Goal: Information Seeking & Learning: Learn about a topic

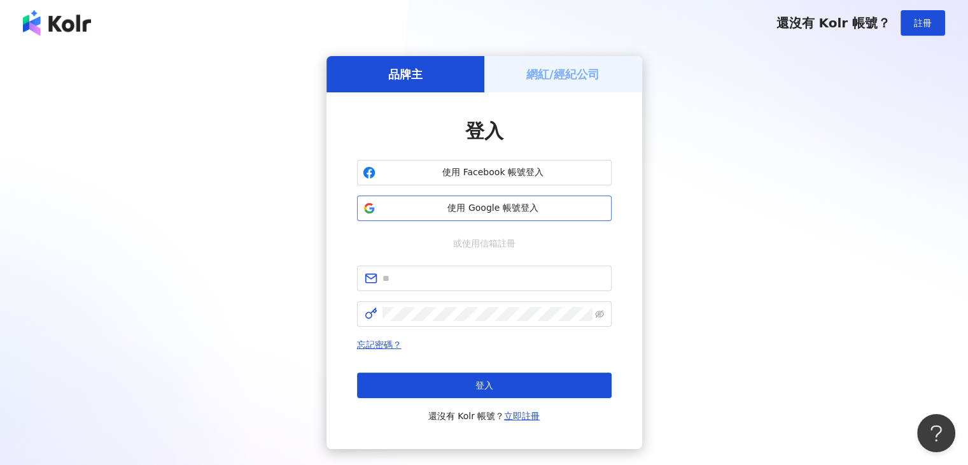
click at [491, 202] on span "使用 Google 帳號登入" at bounding box center [493, 208] width 225 height 13
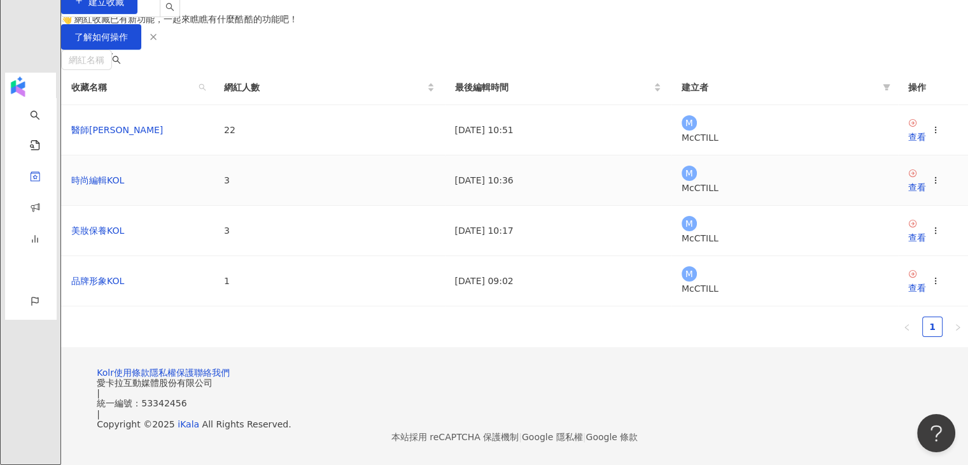
scroll to position [127, 0]
click at [199, 155] on td "醫師KOL" at bounding box center [137, 130] width 153 height 50
click at [163, 135] on link "醫師KOL" at bounding box center [117, 130] width 92 height 10
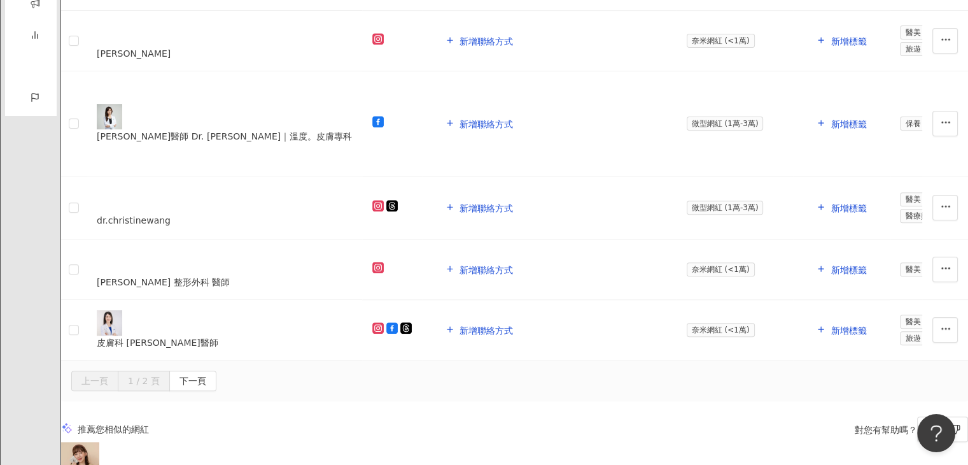
scroll to position [1068, 0]
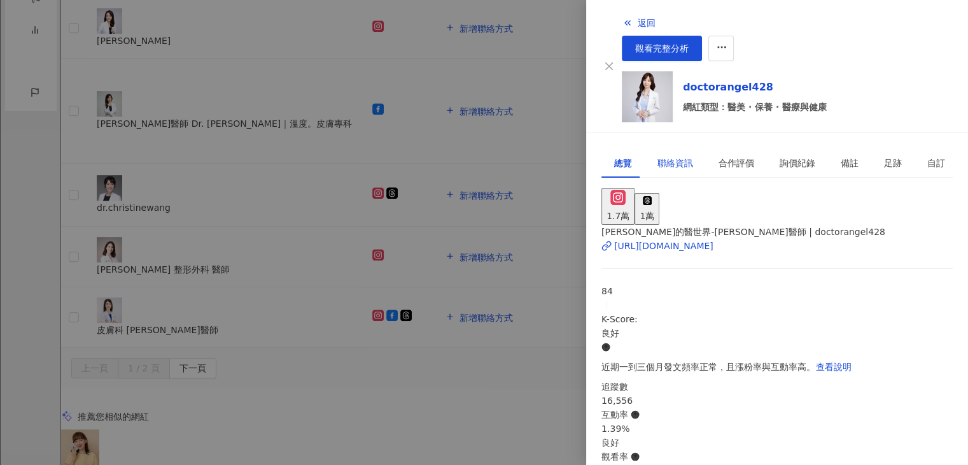
click at [675, 156] on div "聯絡資訊" at bounding box center [676, 163] width 36 height 14
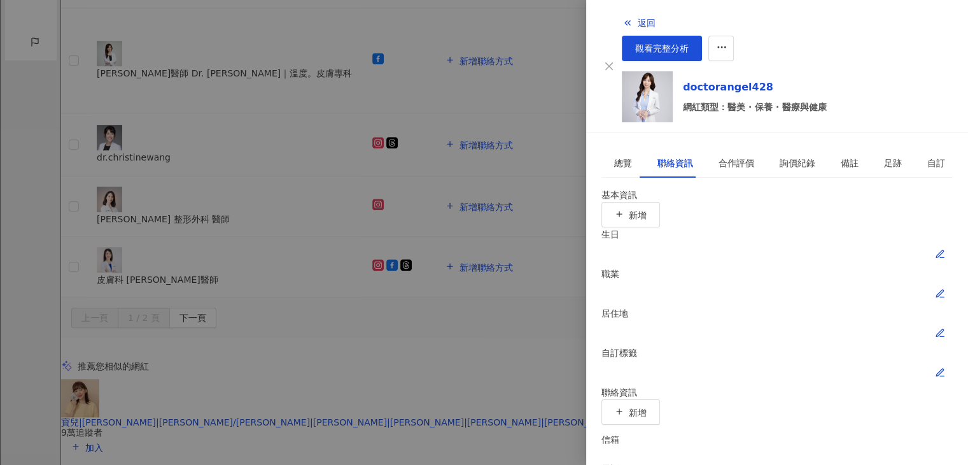
scroll to position [1119, 0]
drag, startPoint x: 734, startPoint y: 127, endPoint x: 777, endPoint y: 128, distance: 43.3
click at [777, 148] on div "總覽 聯絡資訊 合作評價 詢價紀錄 備註 足跡 自訂" at bounding box center [780, 162] width 357 height 29
click at [780, 156] on div "詢價紀錄" at bounding box center [798, 163] width 36 height 14
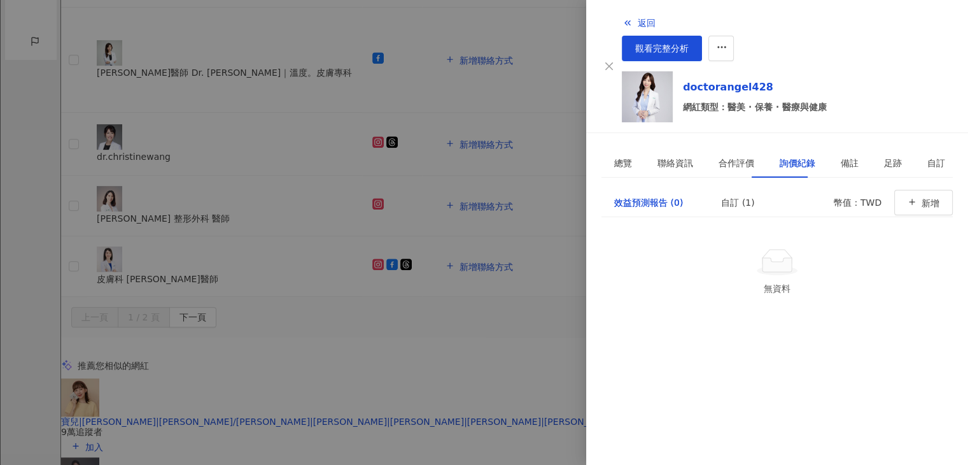
click at [780, 156] on div "詢價紀錄" at bounding box center [798, 163] width 36 height 14
click at [684, 80] on link "doctorangel428" at bounding box center [755, 87] width 144 height 15
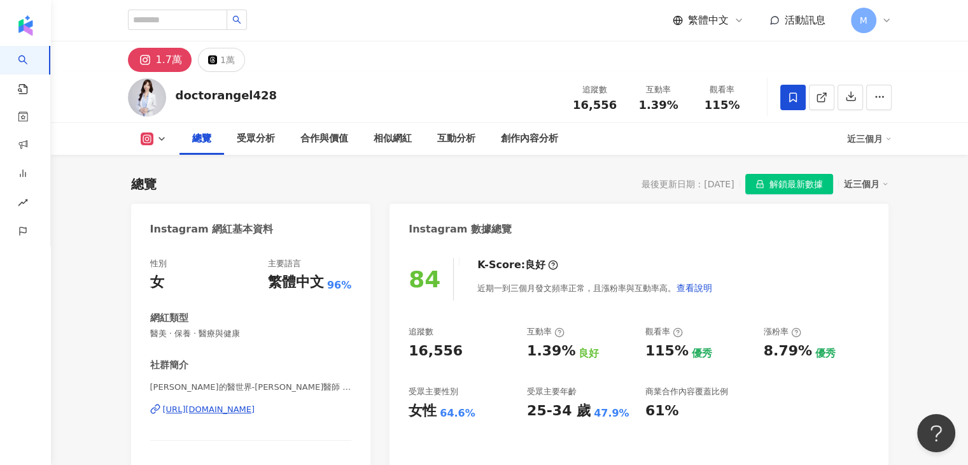
scroll to position [46, 0]
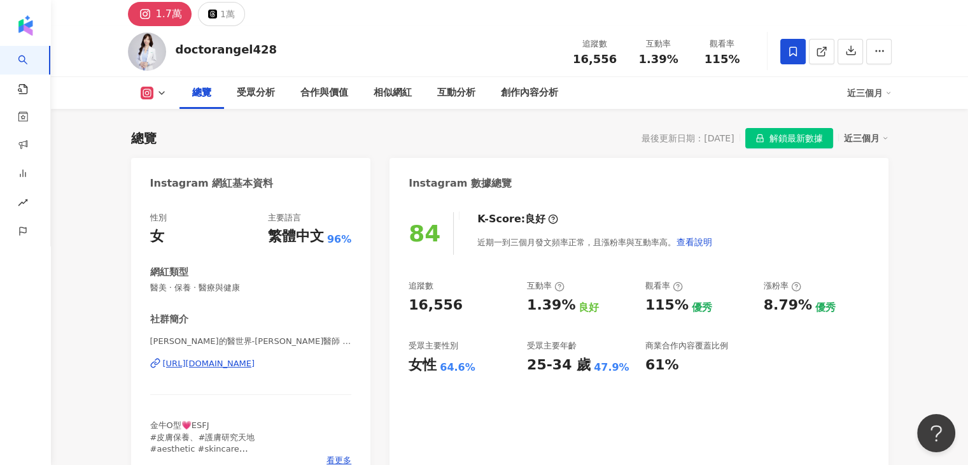
click at [203, 364] on div "https://www.instagram.com/doctorangel428/" at bounding box center [209, 363] width 92 height 11
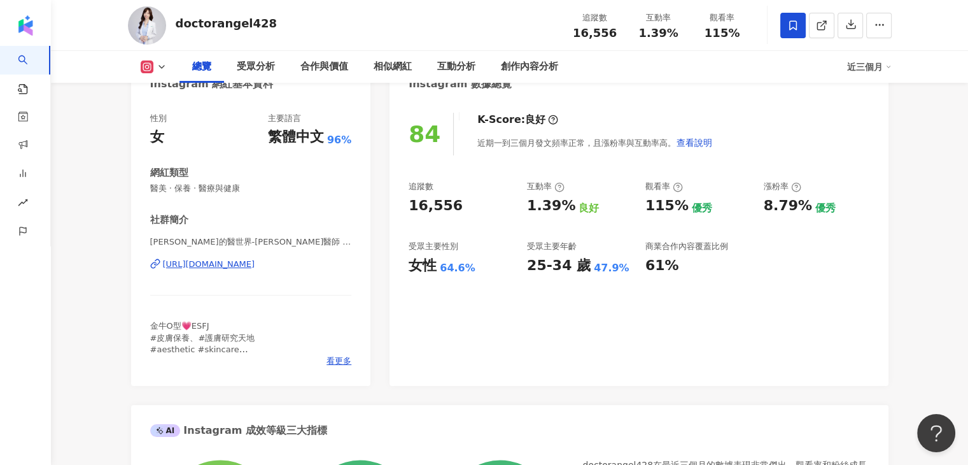
scroll to position [0, 0]
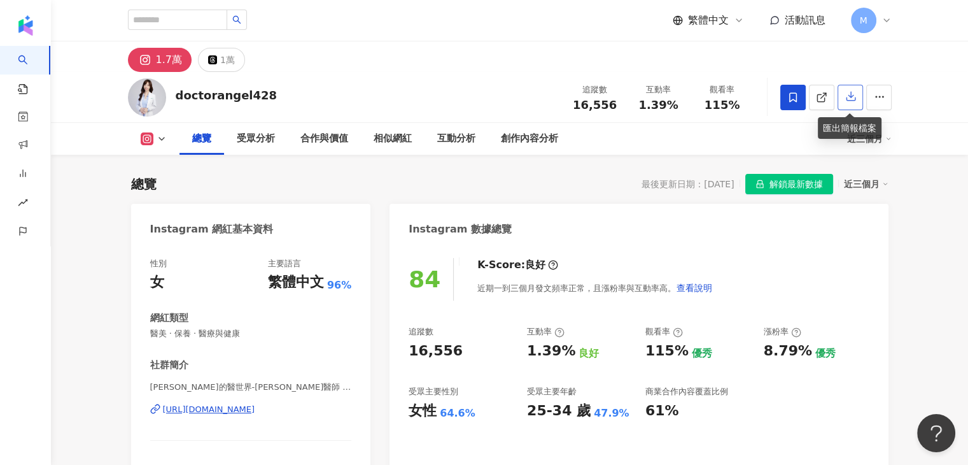
click at [843, 95] on button "button" at bounding box center [850, 97] width 25 height 25
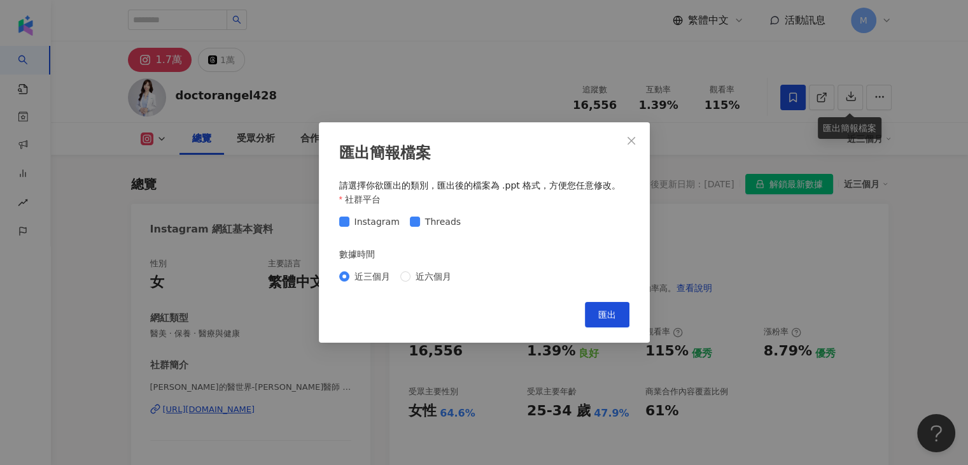
click at [624, 136] on span "Close" at bounding box center [631, 141] width 25 height 10
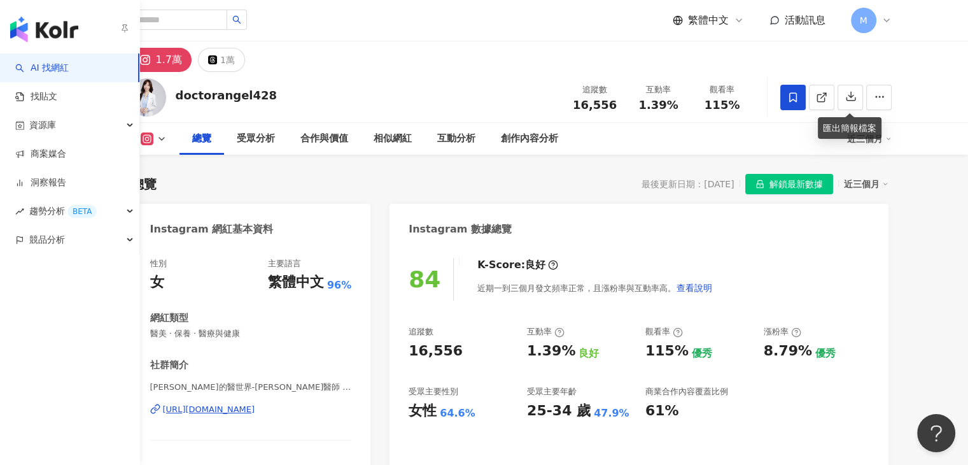
click at [64, 18] on img "button" at bounding box center [44, 29] width 68 height 25
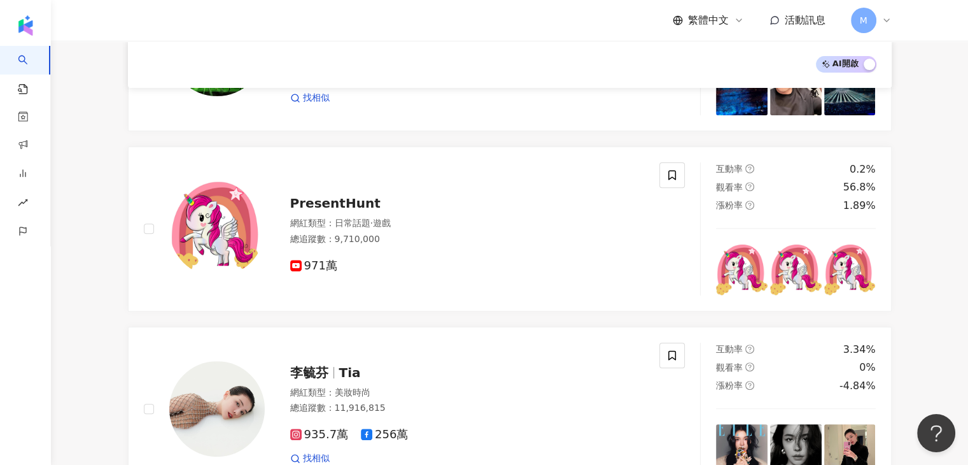
scroll to position [430, 0]
click at [884, 26] on div "M" at bounding box center [871, 20] width 41 height 25
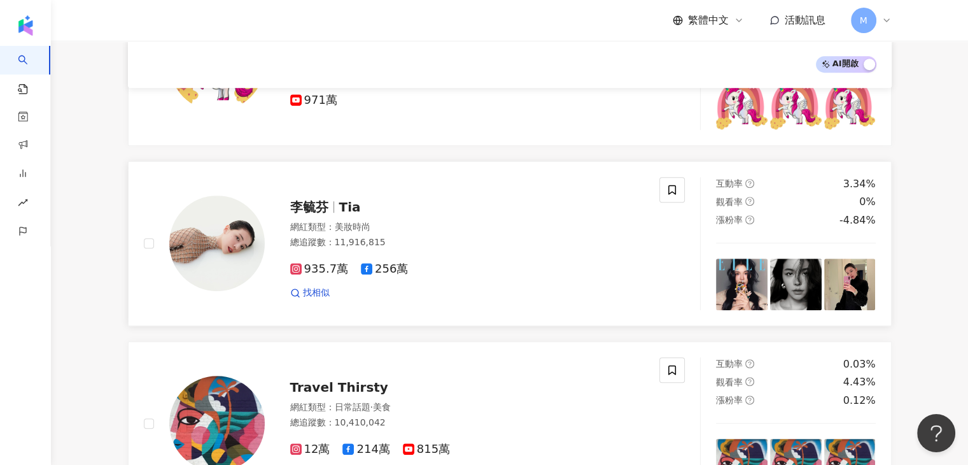
scroll to position [611, 0]
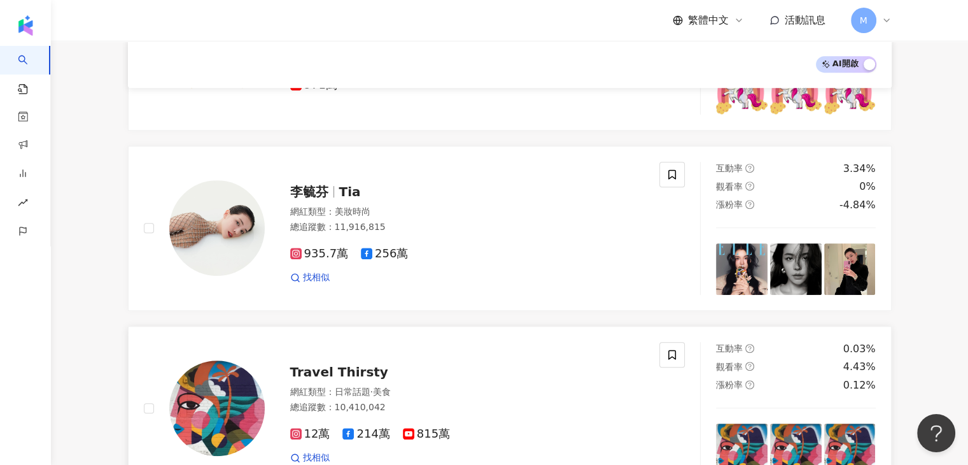
click at [353, 364] on span "Travel Thirsty" at bounding box center [339, 371] width 98 height 15
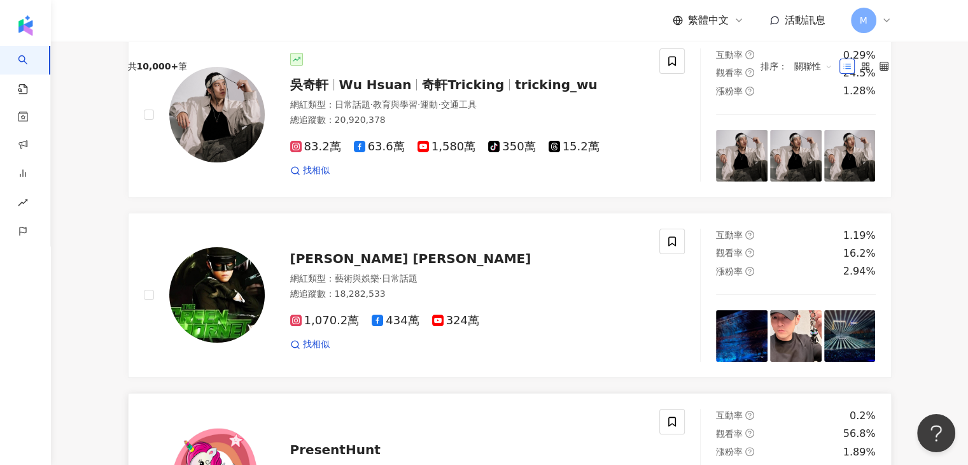
scroll to position [0, 0]
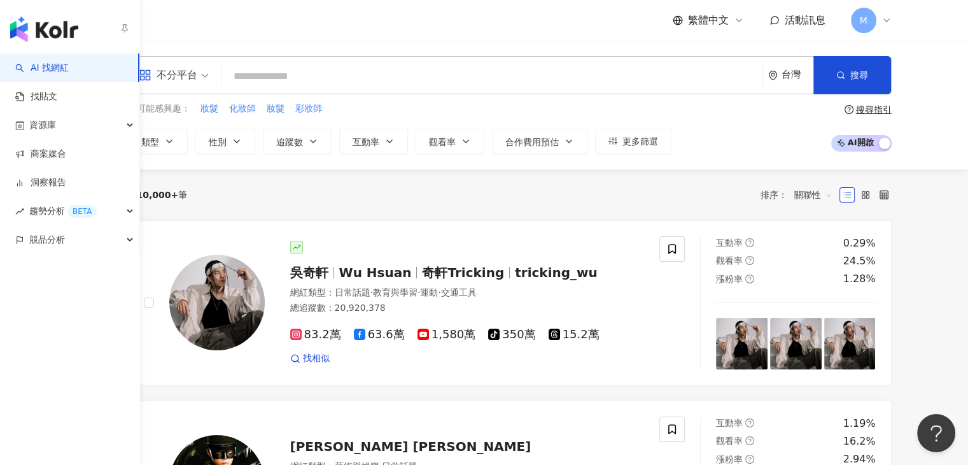
drag, startPoint x: 36, startPoint y: 15, endPoint x: 36, endPoint y: 29, distance: 13.4
click at [36, 29] on img "button" at bounding box center [44, 29] width 68 height 25
click at [34, 28] on img "button" at bounding box center [44, 29] width 68 height 25
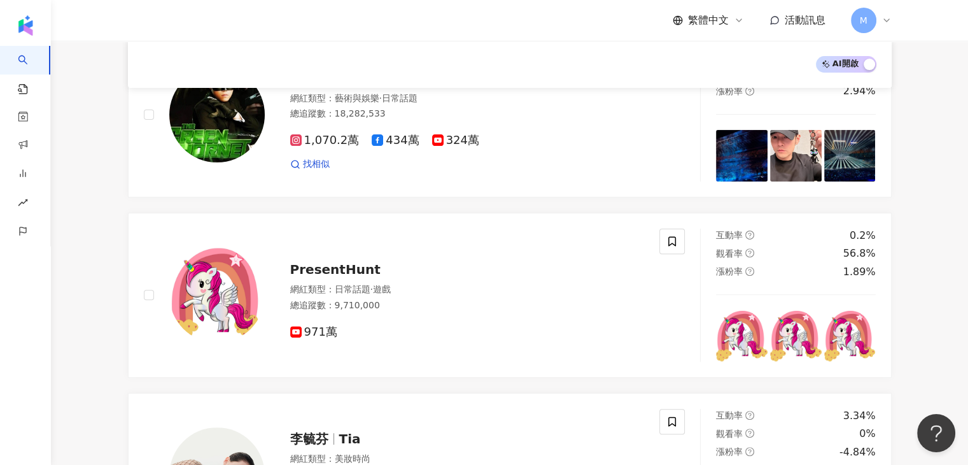
scroll to position [250, 0]
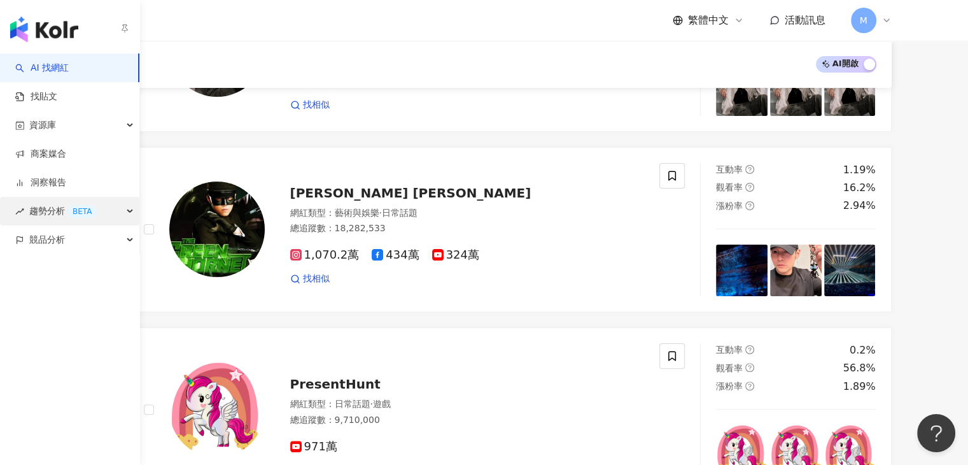
click at [131, 215] on div "趨勢分析 BETA" at bounding box center [69, 211] width 139 height 29
click at [128, 211] on icon "button" at bounding box center [131, 211] width 6 height 0
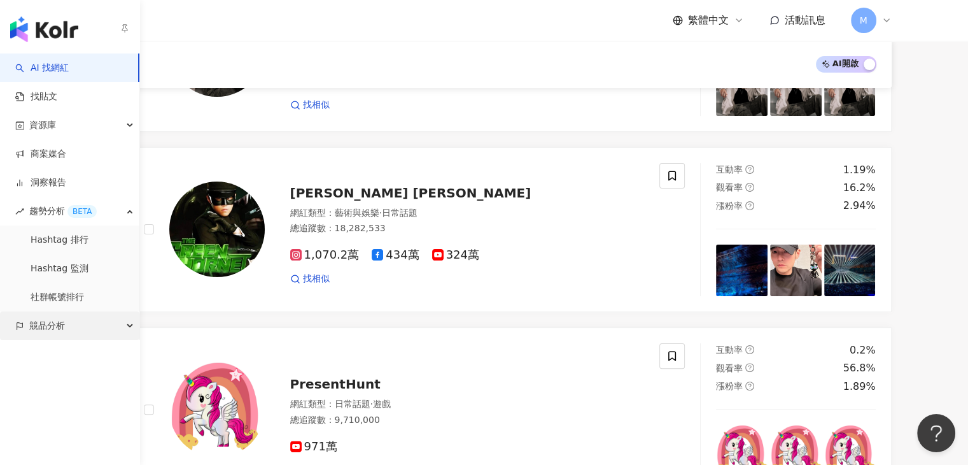
click at [114, 323] on div "競品分析" at bounding box center [69, 325] width 139 height 29
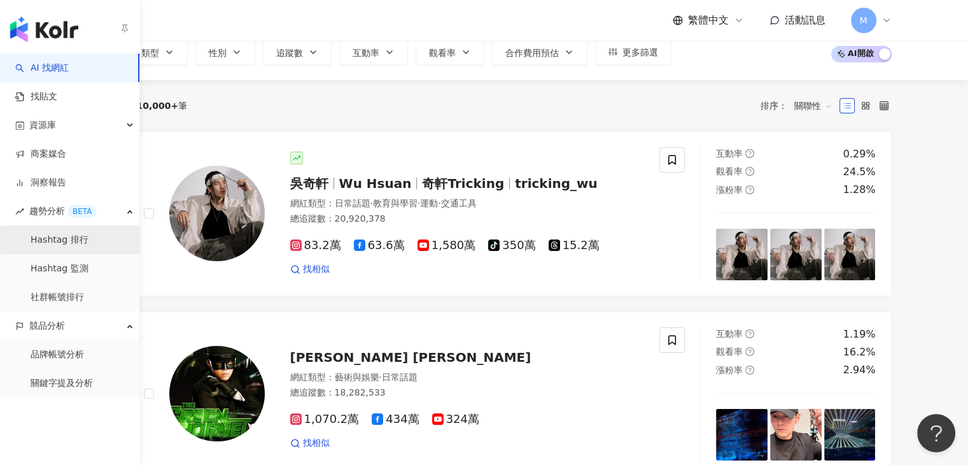
scroll to position [0, 0]
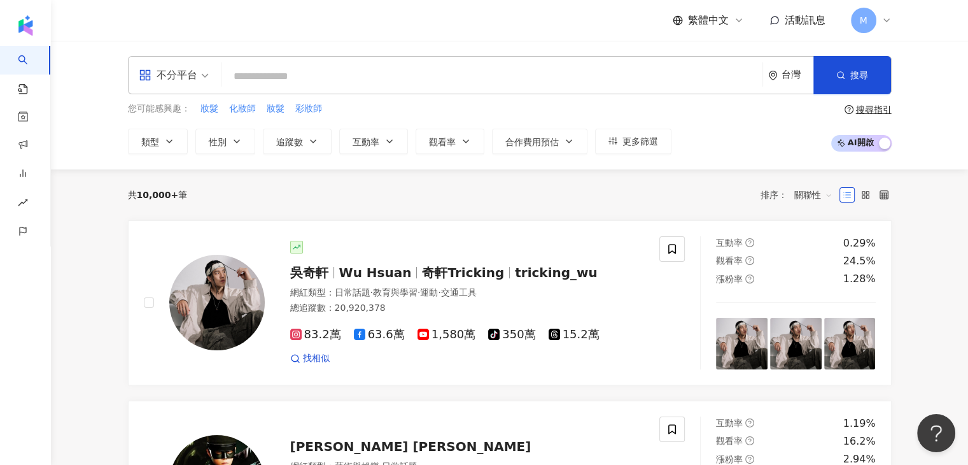
click at [253, 200] on div "共 10,000+ 筆 排序： 關聯性" at bounding box center [510, 195] width 764 height 20
click at [334, 74] on input "search" at bounding box center [492, 76] width 531 height 24
click at [164, 139] on icon "button" at bounding box center [169, 141] width 10 height 10
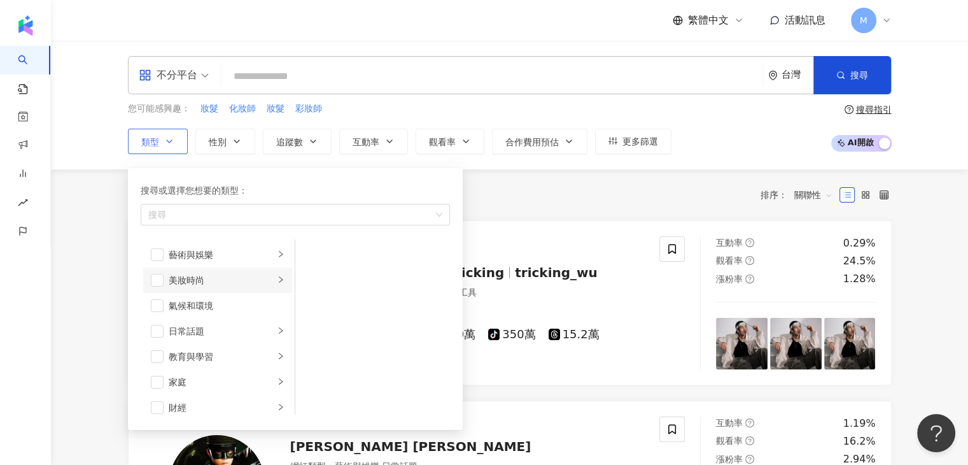
click at [277, 276] on icon "right" at bounding box center [281, 280] width 8 height 8
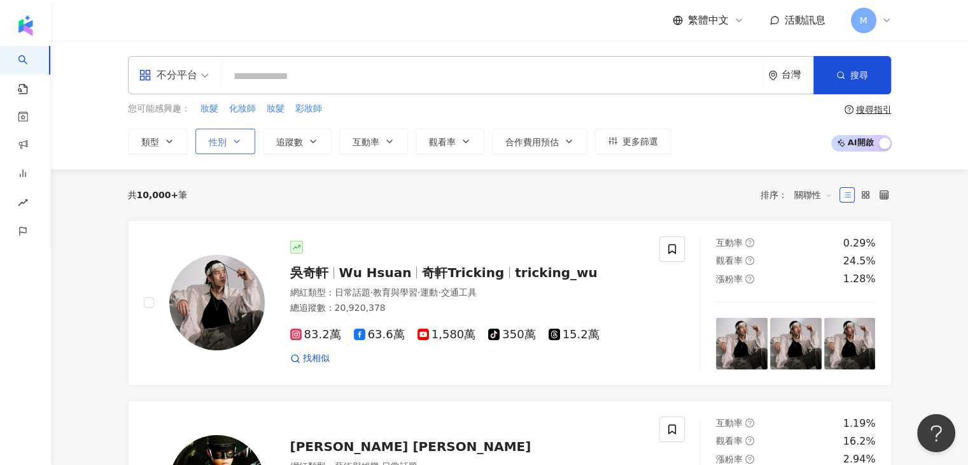
click at [240, 138] on icon "button" at bounding box center [237, 141] width 10 height 10
click at [313, 142] on icon "button" at bounding box center [313, 141] width 10 height 10
click at [379, 139] on button "互動率" at bounding box center [373, 141] width 69 height 25
click at [453, 137] on span "觀看率" at bounding box center [442, 142] width 27 height 10
click at [391, 64] on input "search" at bounding box center [492, 76] width 531 height 24
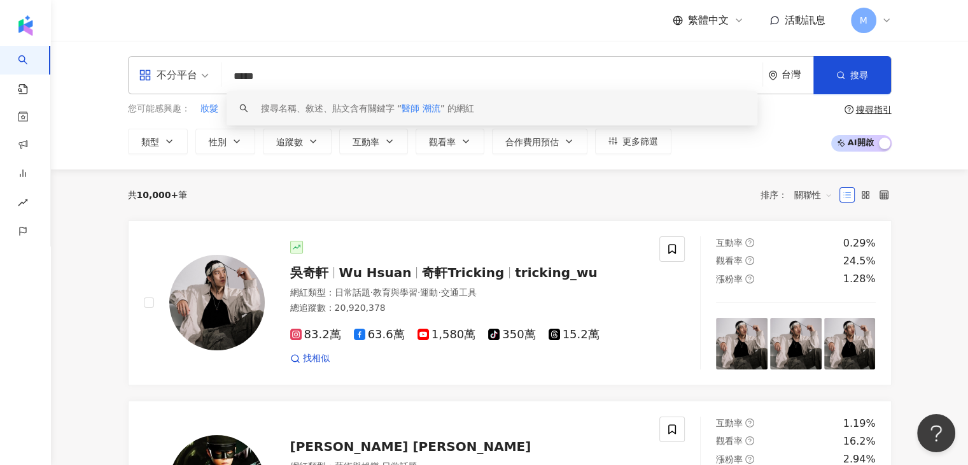
type input "*****"
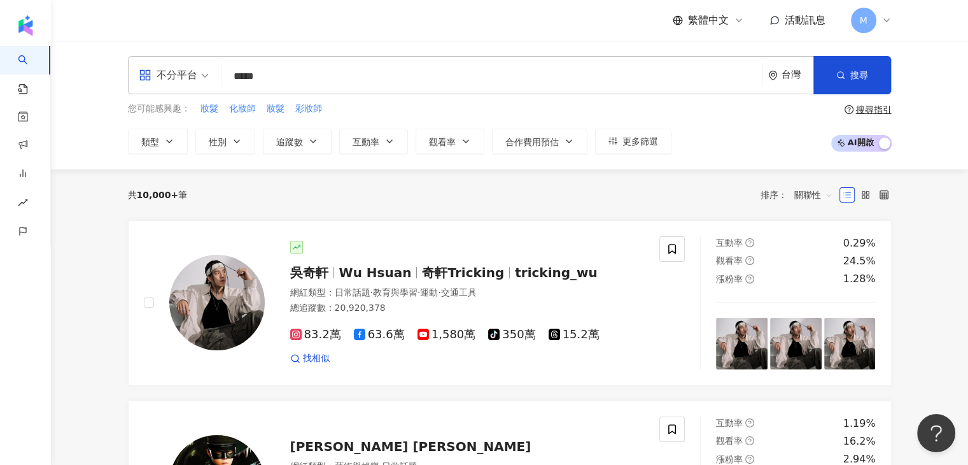
click at [866, 106] on div "搜尋指引" at bounding box center [874, 109] width 36 height 10
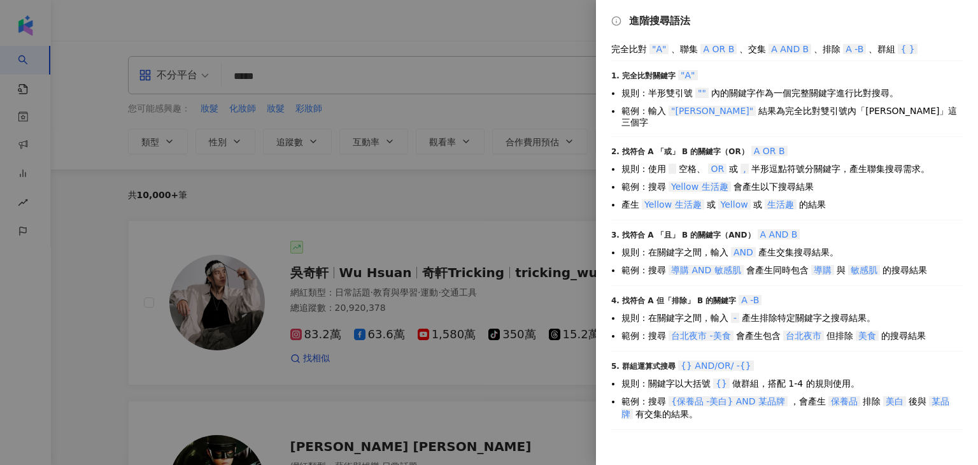
click at [497, 195] on div at bounding box center [489, 232] width 978 height 465
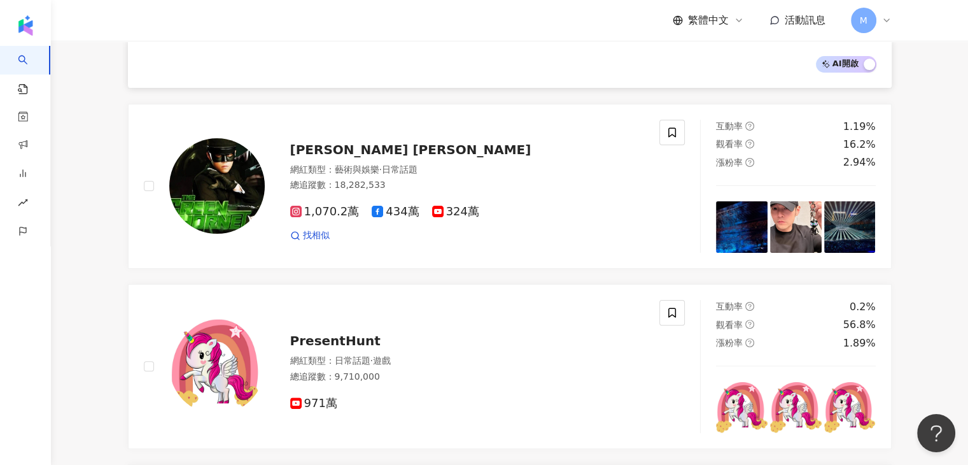
scroll to position [293, 0]
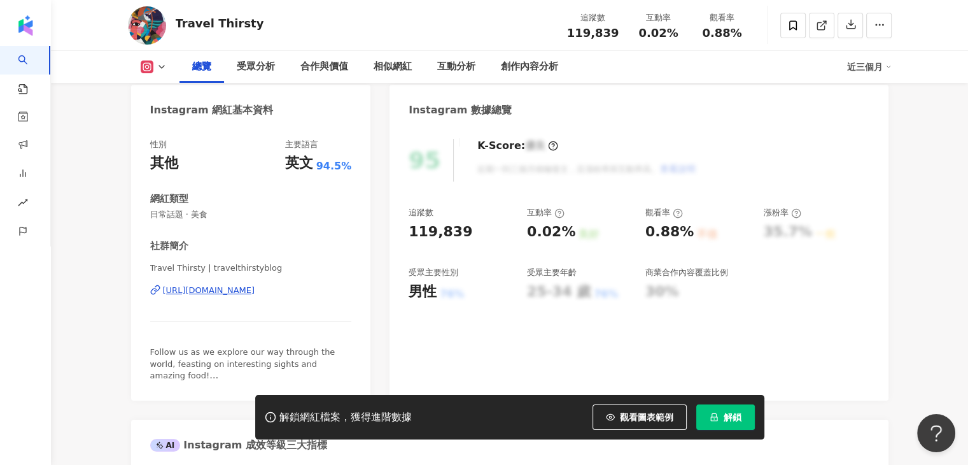
scroll to position [117, 0]
click at [255, 288] on div "[URL][DOMAIN_NAME]" at bounding box center [209, 289] width 92 height 11
